Goal: Find specific page/section: Find specific page/section

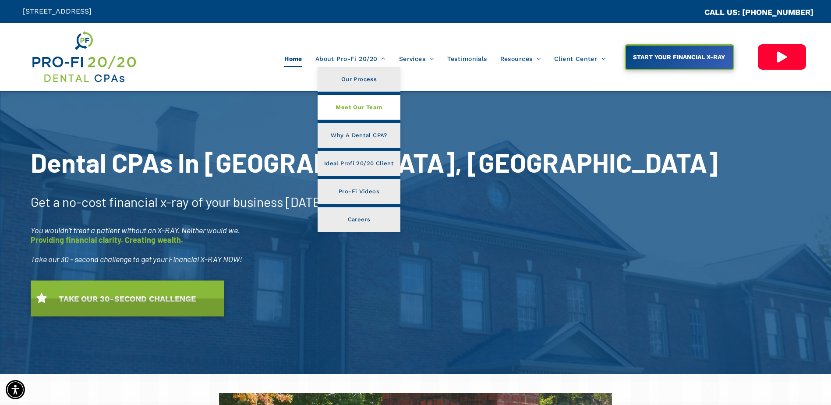
click at [368, 104] on span "Meet Our Team" at bounding box center [359, 107] width 46 height 11
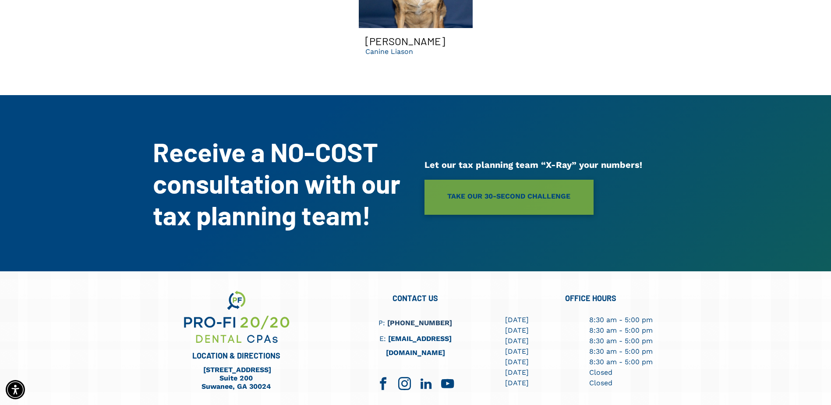
scroll to position [3089, 0]
